Goal: Navigation & Orientation: Find specific page/section

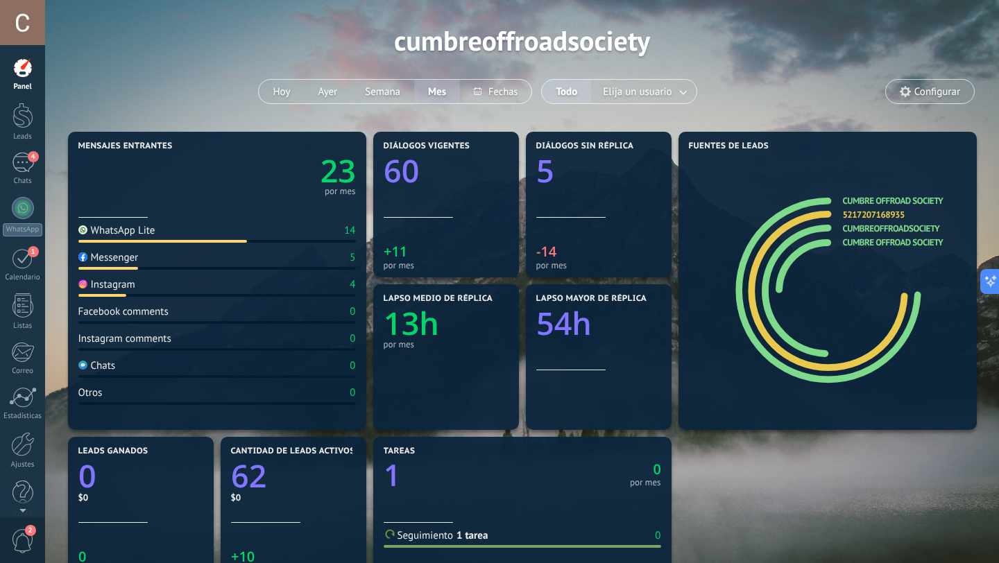
scroll to position [47, 0]
click at [28, 166] on div "4" at bounding box center [23, 163] width 22 height 20
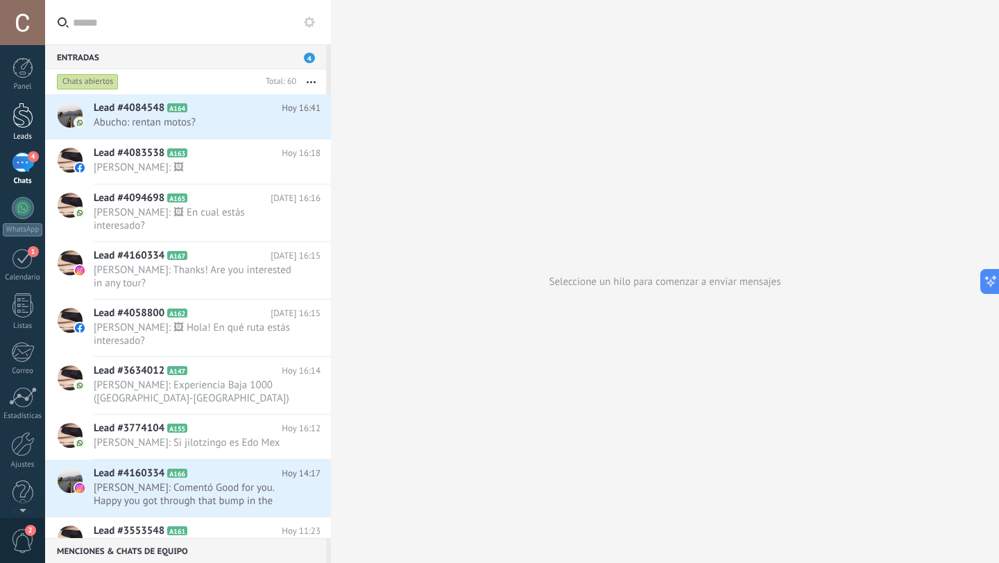
click at [23, 128] on div at bounding box center [22, 116] width 21 height 26
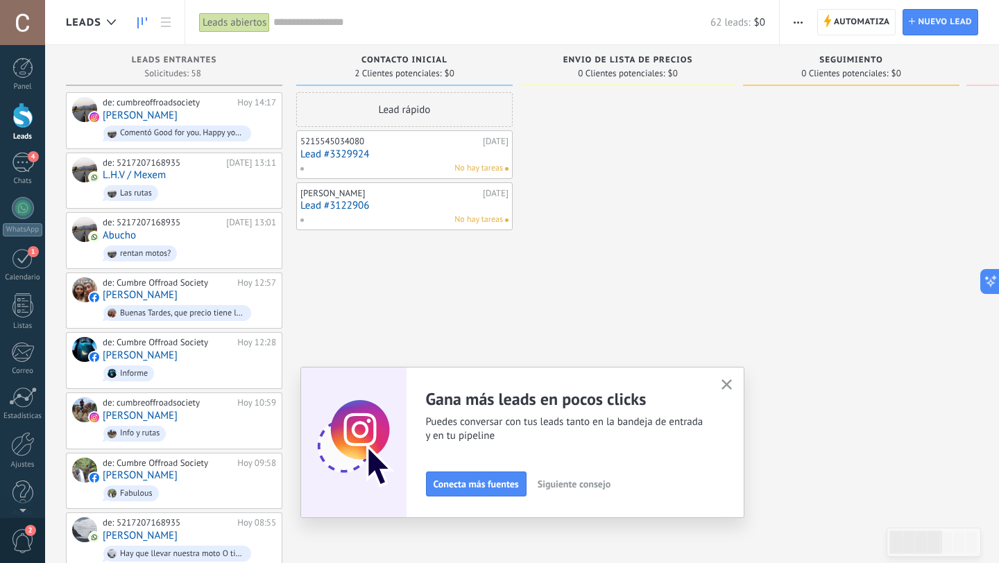
click at [722, 382] on icon "button" at bounding box center [727, 384] width 10 height 10
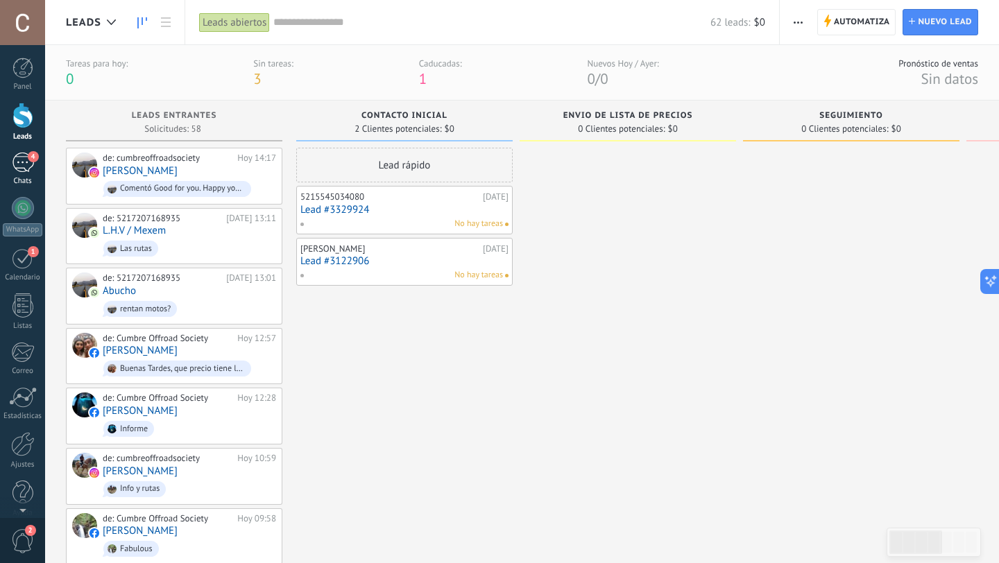
click at [23, 174] on link "4 Chats" at bounding box center [22, 169] width 45 height 33
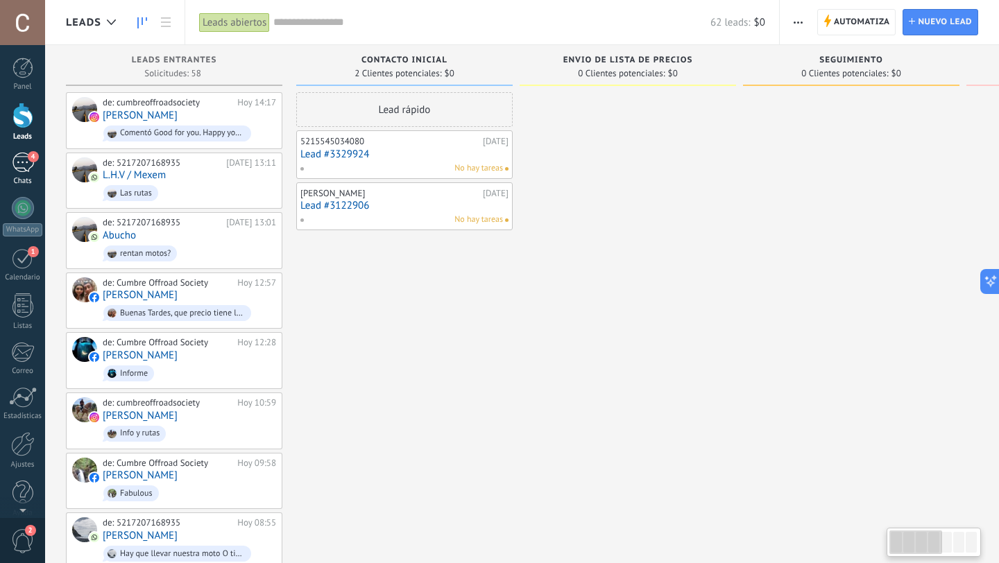
click at [25, 163] on div "4" at bounding box center [23, 163] width 22 height 20
